Goal: Information Seeking & Learning: Learn about a topic

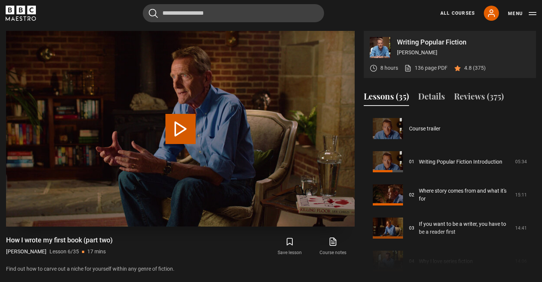
scroll to position [166, 0]
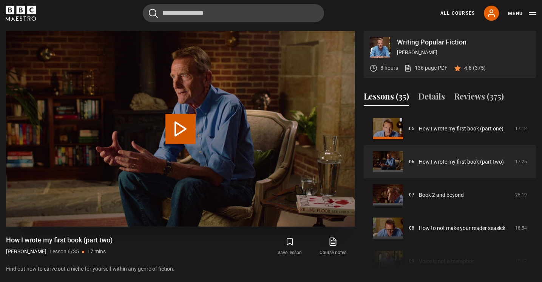
click at [182, 130] on button "Play Lesson How I wrote my first book (part two)" at bounding box center [180, 129] width 30 height 30
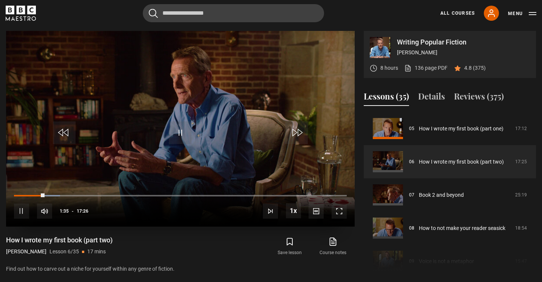
click at [336, 208] on span "Video Player" at bounding box center [339, 211] width 15 height 15
click at [339, 211] on span "Video Player" at bounding box center [339, 211] width 15 height 15
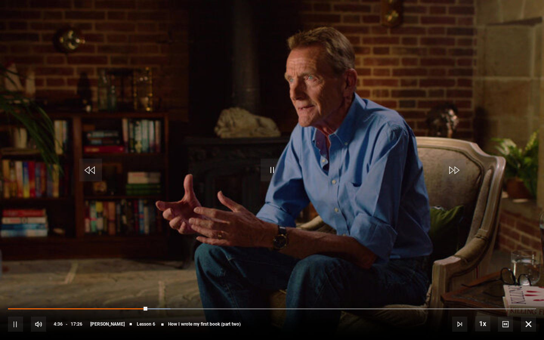
click at [274, 172] on span "Video Player" at bounding box center [272, 170] width 23 height 23
click at [276, 172] on span "Video Player" at bounding box center [272, 170] width 23 height 23
click at [272, 165] on span "Video Player" at bounding box center [272, 170] width 23 height 23
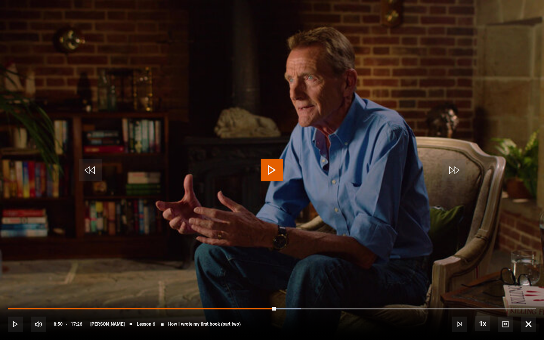
click at [272, 165] on span "Video Player" at bounding box center [272, 170] width 23 height 23
click at [276, 172] on span "Video Player" at bounding box center [272, 170] width 23 height 23
click at [275, 171] on span "Video Player" at bounding box center [272, 170] width 23 height 23
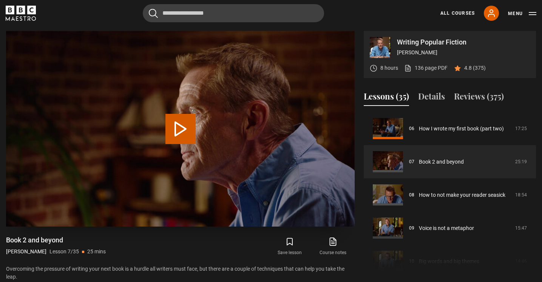
click at [178, 129] on button "Play Lesson Book 2 and beyond" at bounding box center [180, 129] width 30 height 30
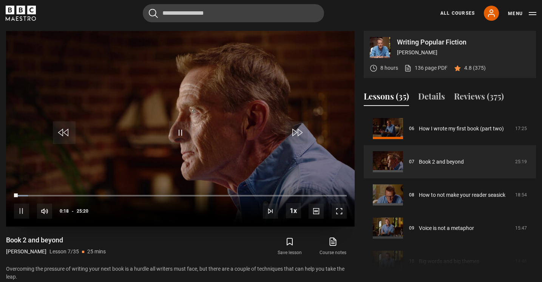
click at [339, 210] on span "Video Player" at bounding box center [339, 211] width 15 height 15
click at [187, 127] on span "Video Player" at bounding box center [180, 133] width 23 height 23
click at [187, 134] on span "Video Player" at bounding box center [180, 133] width 23 height 23
click at [339, 213] on span "Video Player" at bounding box center [339, 211] width 15 height 15
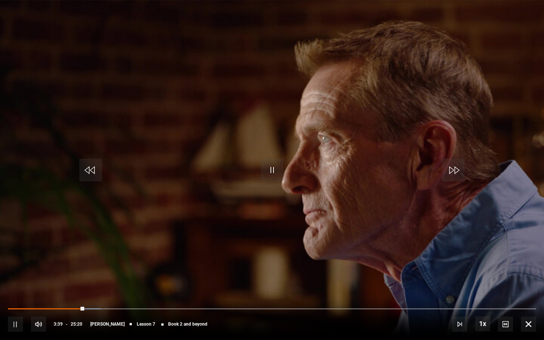
click at [273, 175] on span "Video Player" at bounding box center [272, 170] width 23 height 23
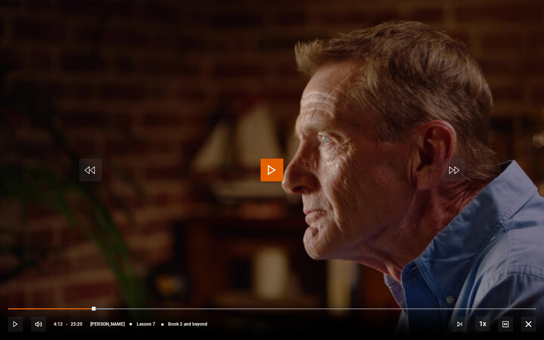
click at [273, 175] on span "Video Player" at bounding box center [272, 170] width 23 height 23
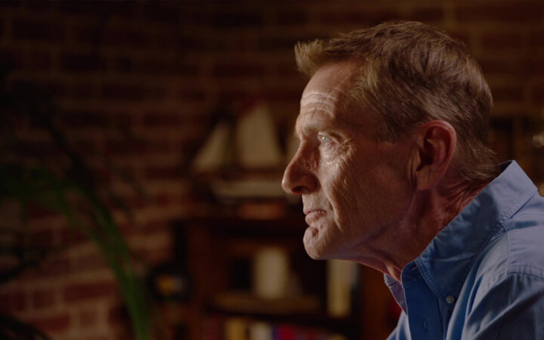
click at [335, 227] on video "Video Player" at bounding box center [272, 170] width 544 height 340
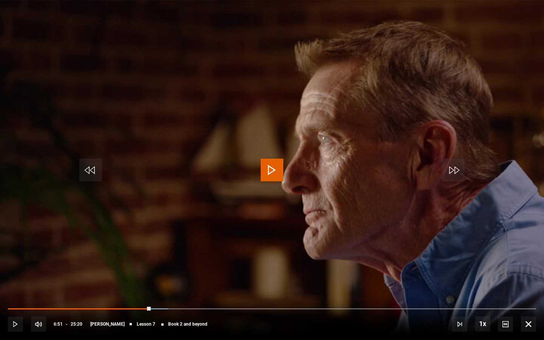
click at [335, 227] on video "Video Player" at bounding box center [272, 170] width 544 height 340
click at [272, 169] on span "Video Player" at bounding box center [272, 170] width 23 height 23
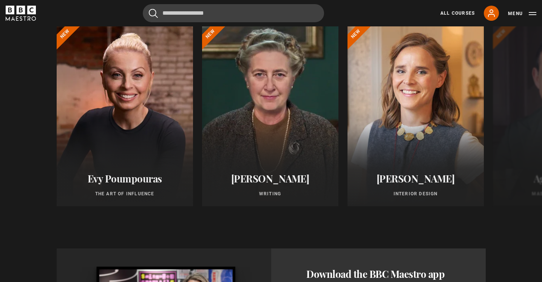
scroll to position [635, 0]
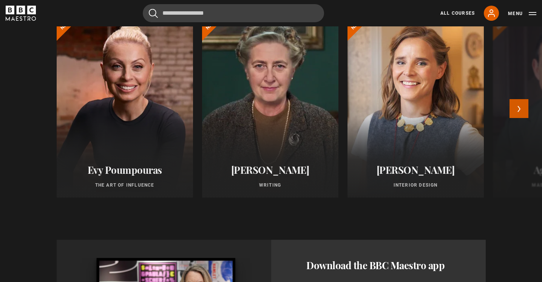
click at [518, 106] on button "Next" at bounding box center [518, 108] width 19 height 19
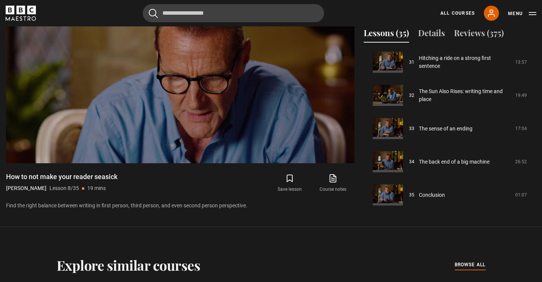
scroll to position [325, 0]
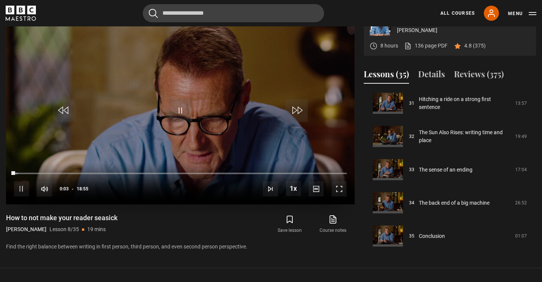
click at [21, 190] on span "Video Player" at bounding box center [21, 189] width 15 height 15
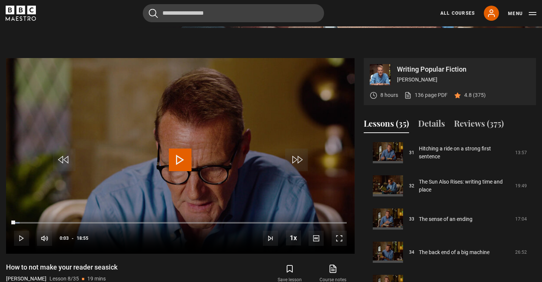
scroll to position [219, 0]
